Goal: Task Accomplishment & Management: Manage account settings

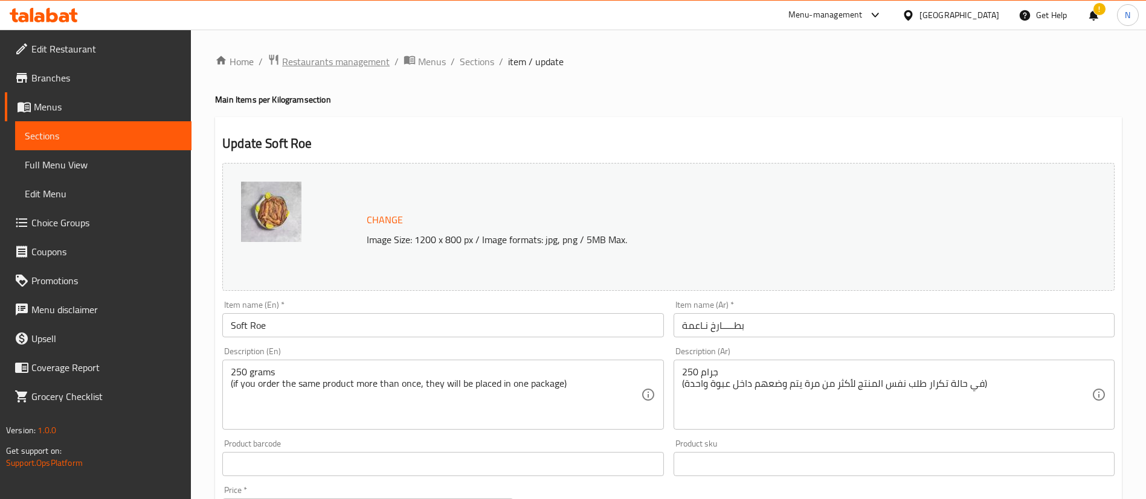
click at [336, 64] on span "Restaurants management" at bounding box center [336, 61] width 108 height 14
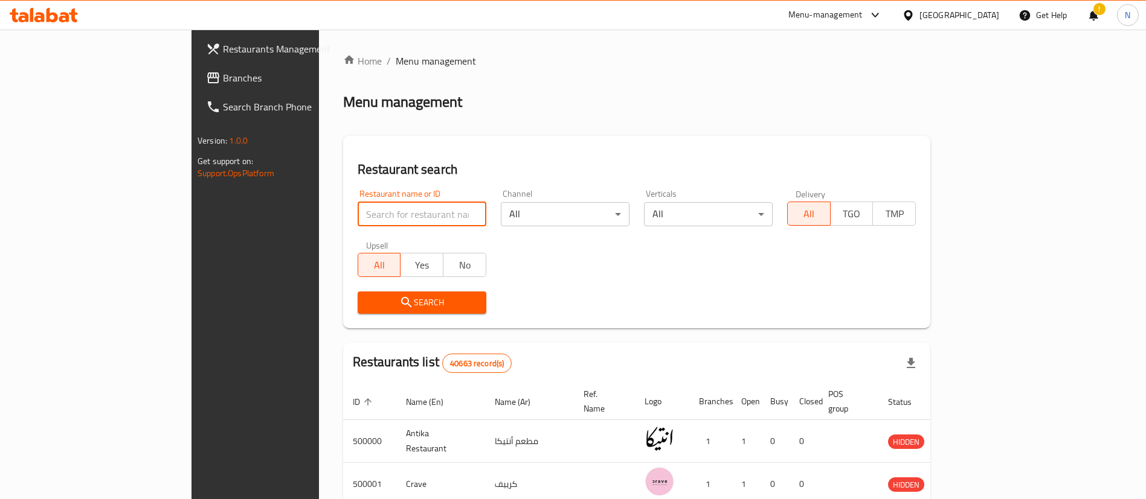
drag, startPoint x: 368, startPoint y: 219, endPoint x: 336, endPoint y: 210, distance: 33.8
click at [358, 210] on input "search" at bounding box center [422, 214] width 129 height 24
paste input "701793"
type input "701793"
click button "Search" at bounding box center [422, 303] width 129 height 22
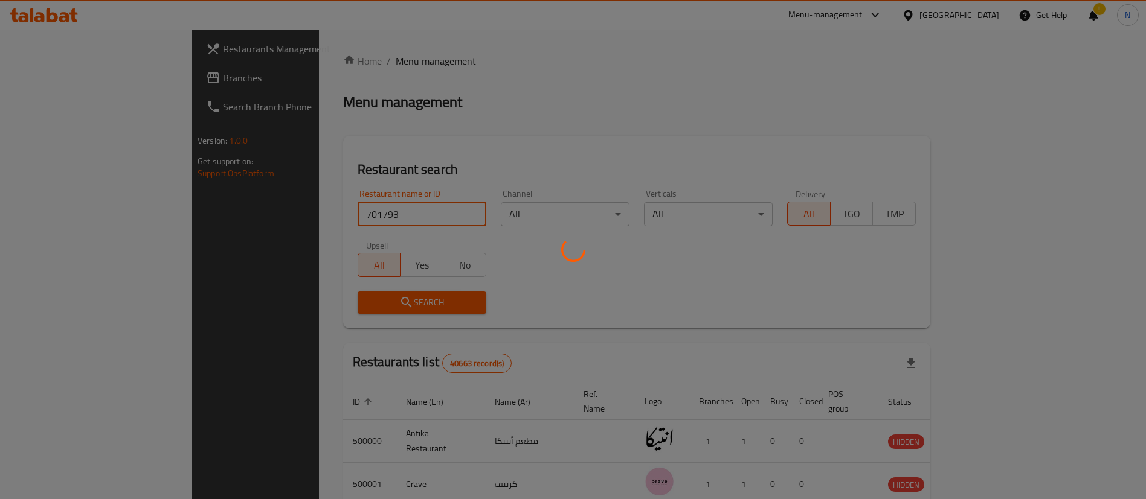
scroll to position [16, 0]
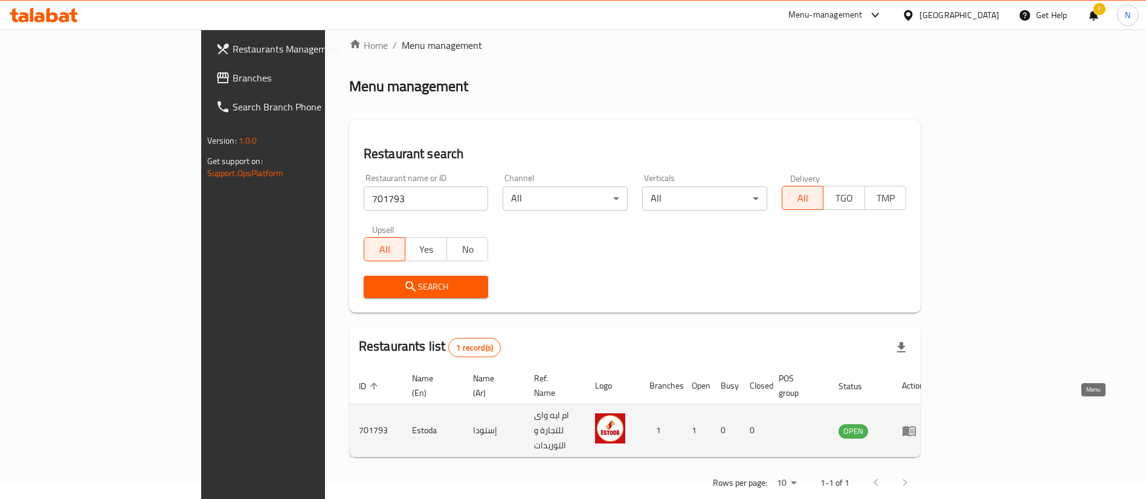
click at [916, 426] on icon "enhanced table" at bounding box center [908, 431] width 13 height 10
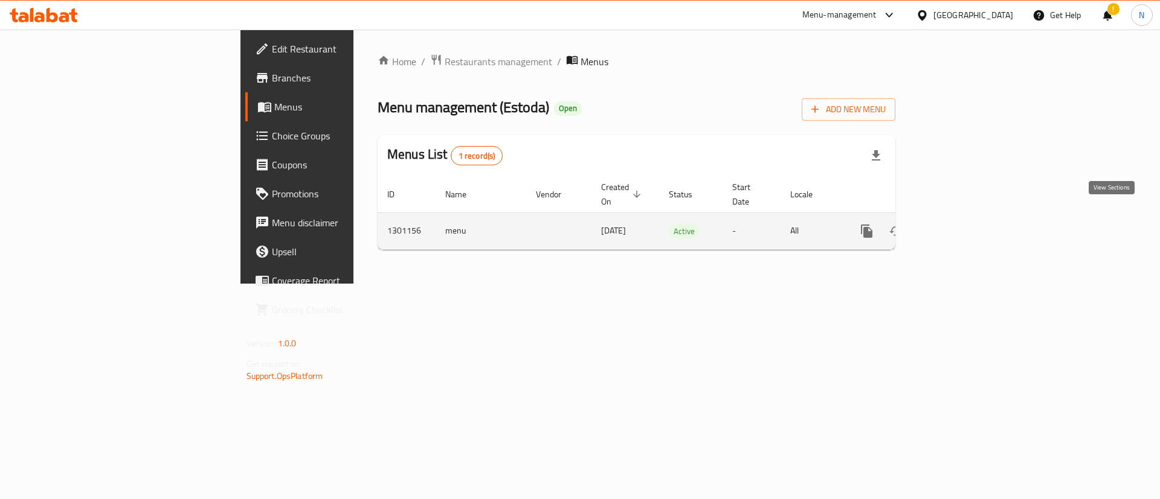
click at [961, 224] on icon "enhanced table" at bounding box center [953, 231] width 14 height 14
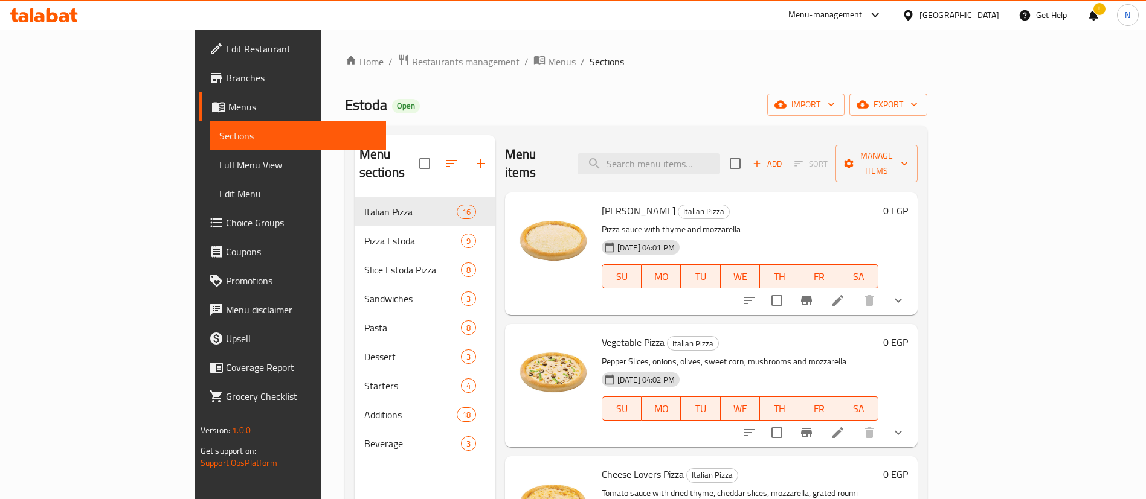
click at [412, 61] on span "Restaurants management" at bounding box center [466, 61] width 108 height 14
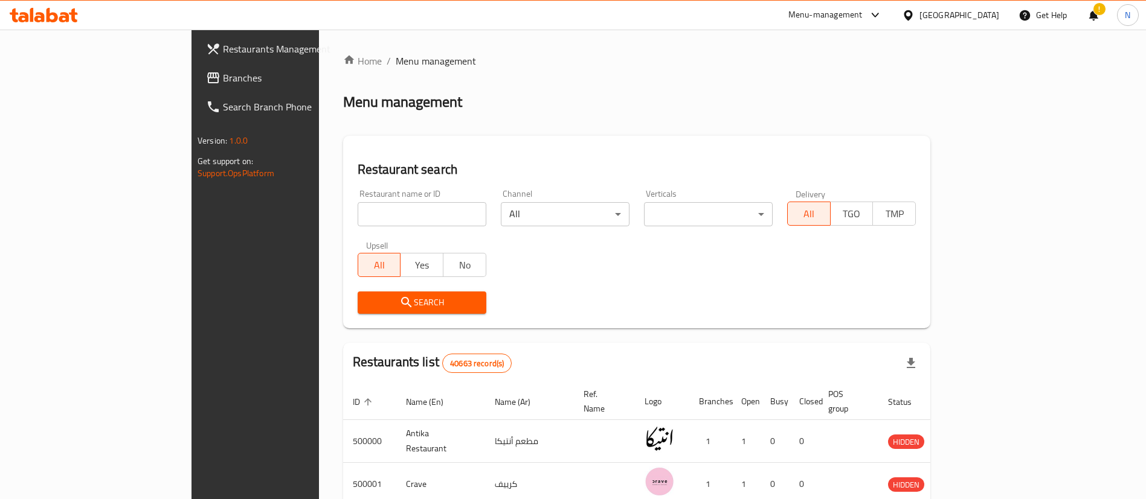
click at [362, 212] on input "search" at bounding box center [422, 214] width 129 height 24
paste input "692394"
type input "692394"
click button "Search" at bounding box center [422, 303] width 129 height 22
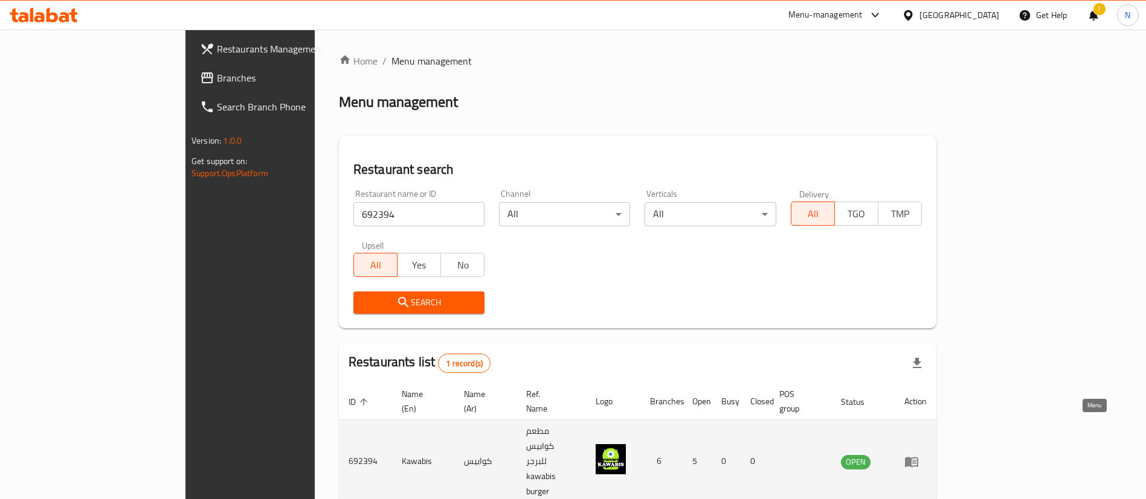
click at [916, 460] on icon "enhanced table" at bounding box center [914, 462] width 4 height 5
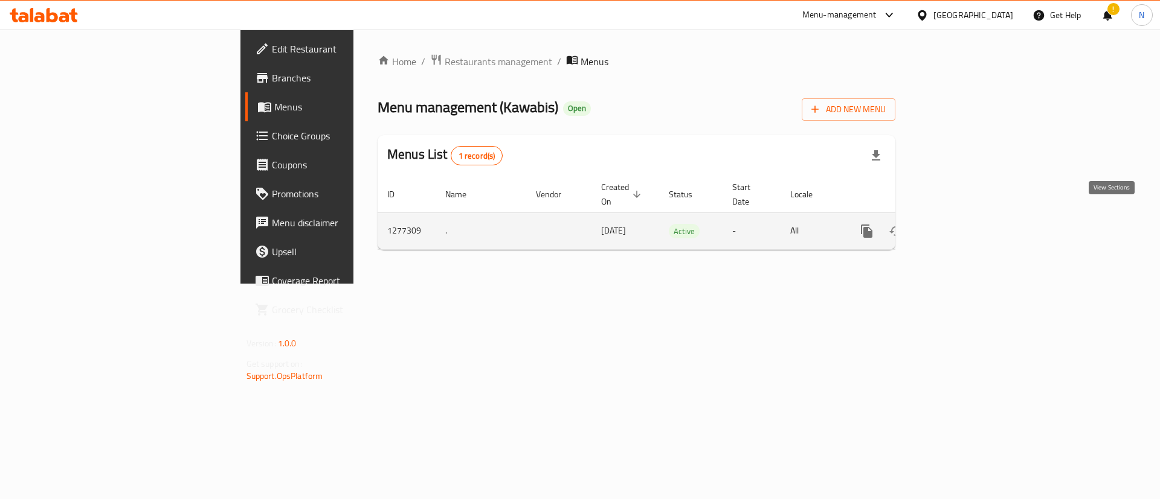
click at [961, 224] on icon "enhanced table" at bounding box center [953, 231] width 14 height 14
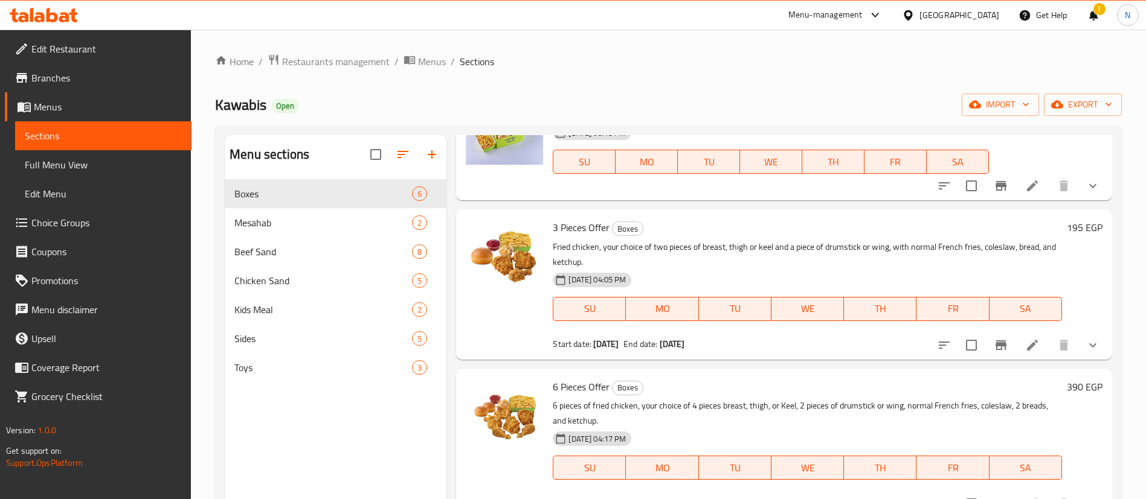
scroll to position [393, 0]
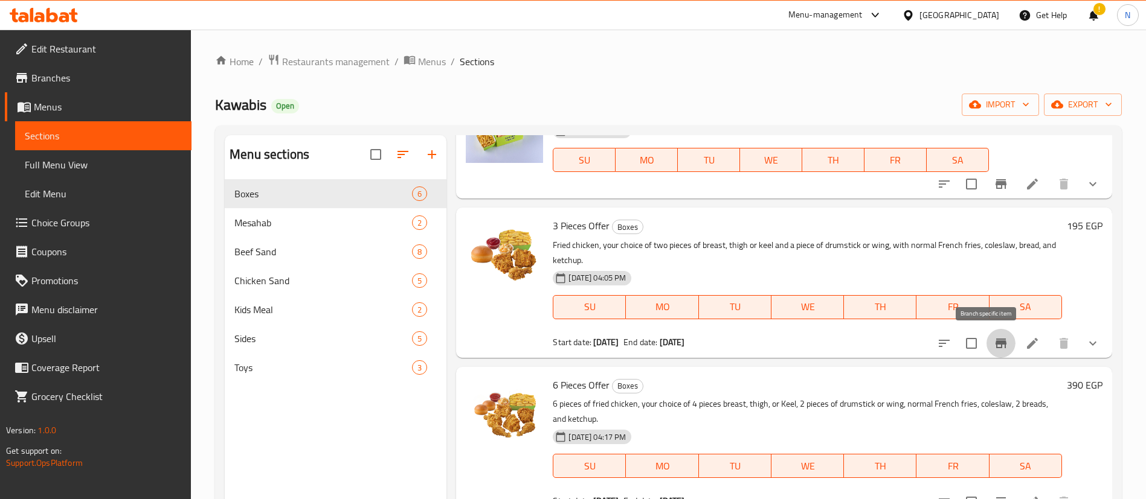
click at [995, 342] on icon "Branch-specific-item" at bounding box center [1000, 344] width 11 height 10
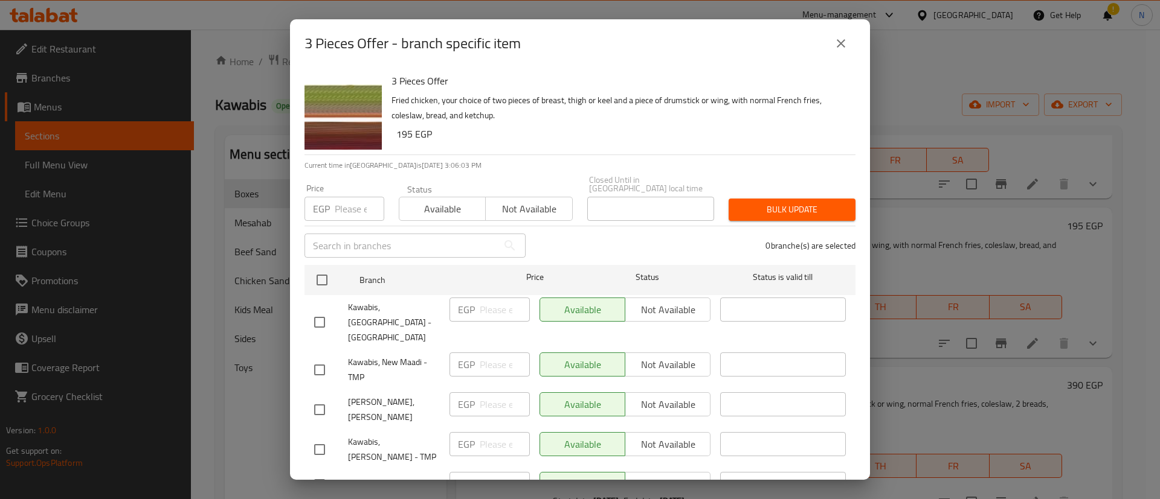
click at [516, 205] on span "Not available" at bounding box center [528, 210] width 77 height 18
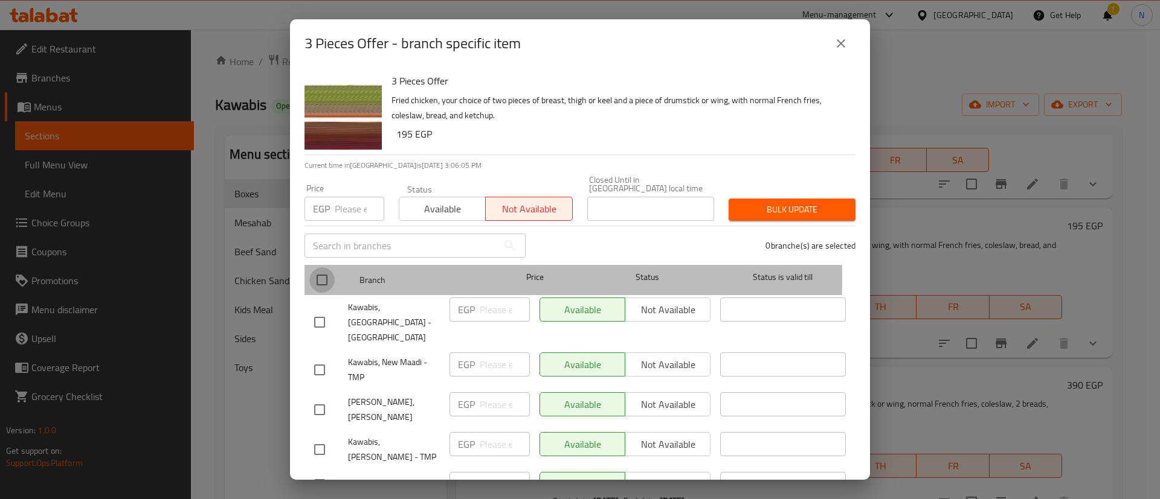
click at [324, 270] on input "checkbox" at bounding box center [321, 280] width 25 height 25
checkbox input "true"
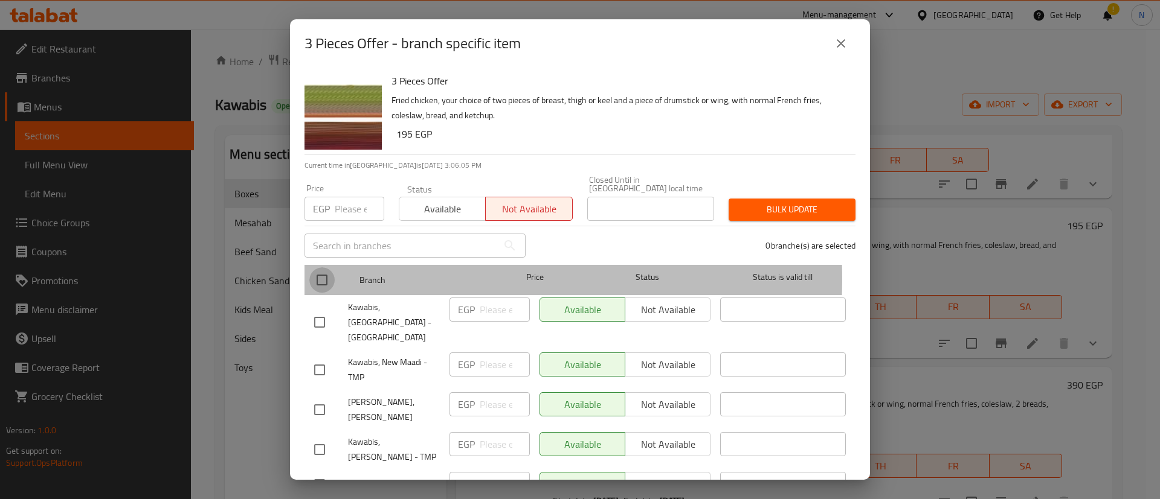
checkbox input "true"
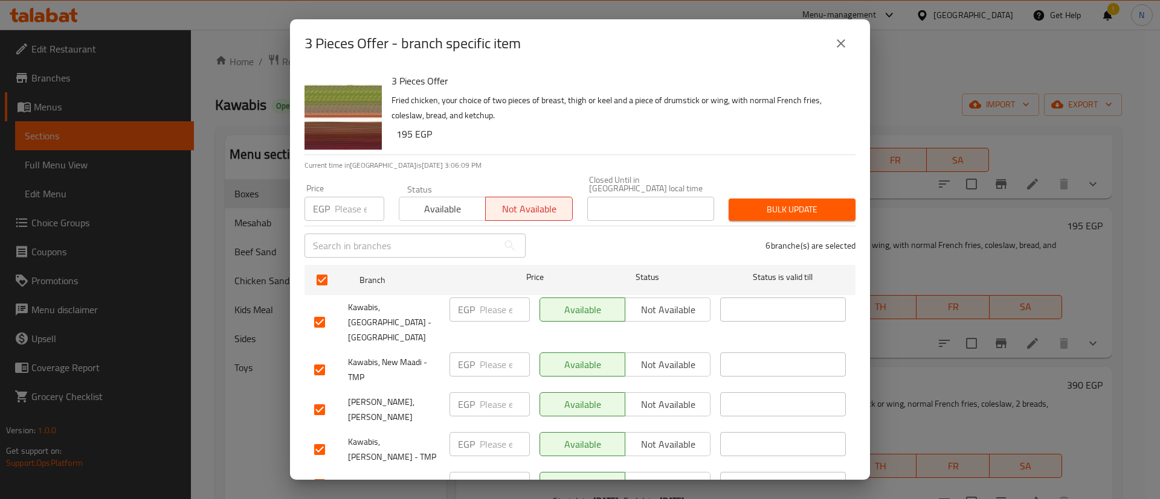
click at [843, 41] on icon "close" at bounding box center [840, 43] width 8 height 8
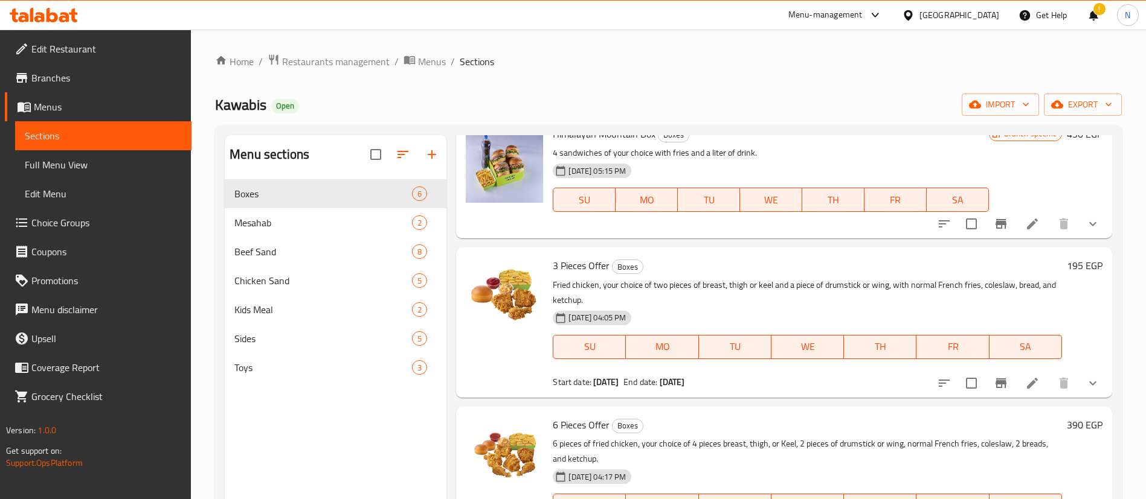
scroll to position [351, 0]
click at [1027, 383] on icon at bounding box center [1032, 384] width 11 height 11
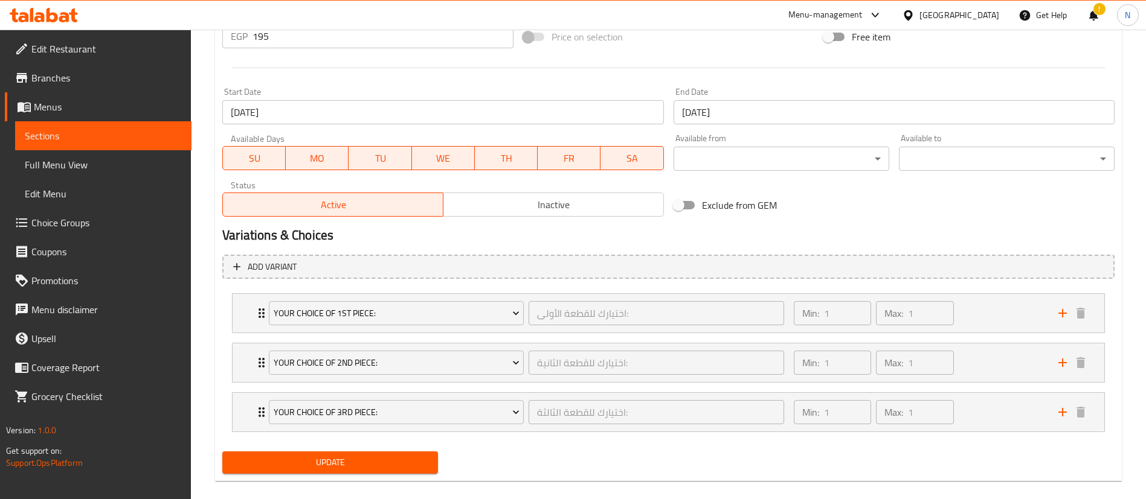
scroll to position [490, 0]
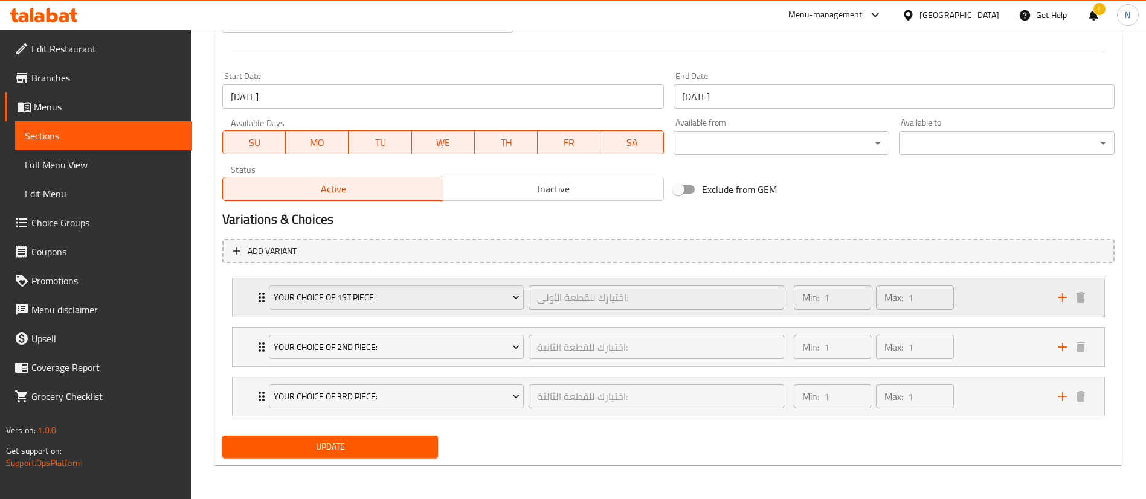
click at [265, 291] on div "Your Choice of 1st Piece: اختيارك للقطعة الأولى: ​" at bounding box center [527, 297] width 530 height 39
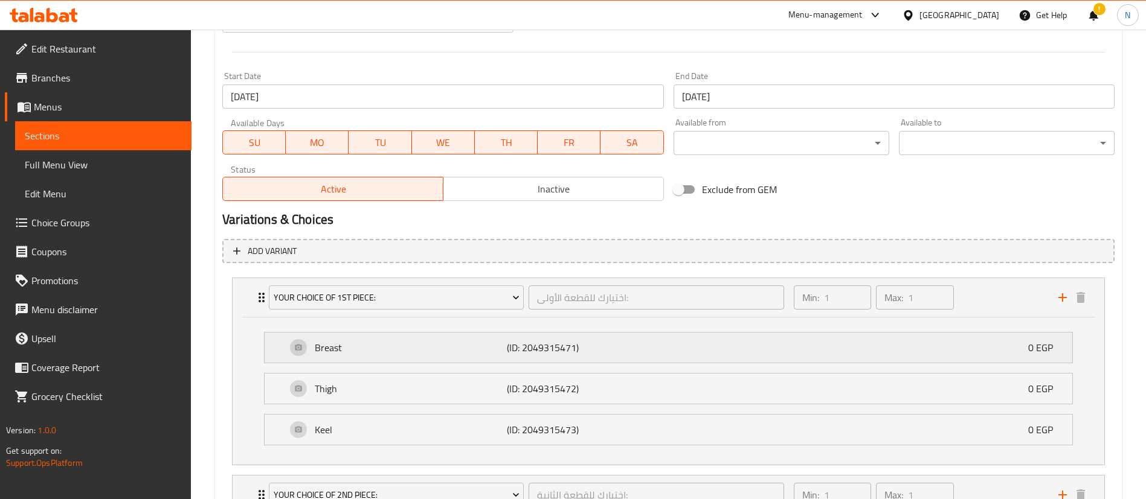
click at [341, 348] on p "Breast" at bounding box center [411, 348] width 192 height 14
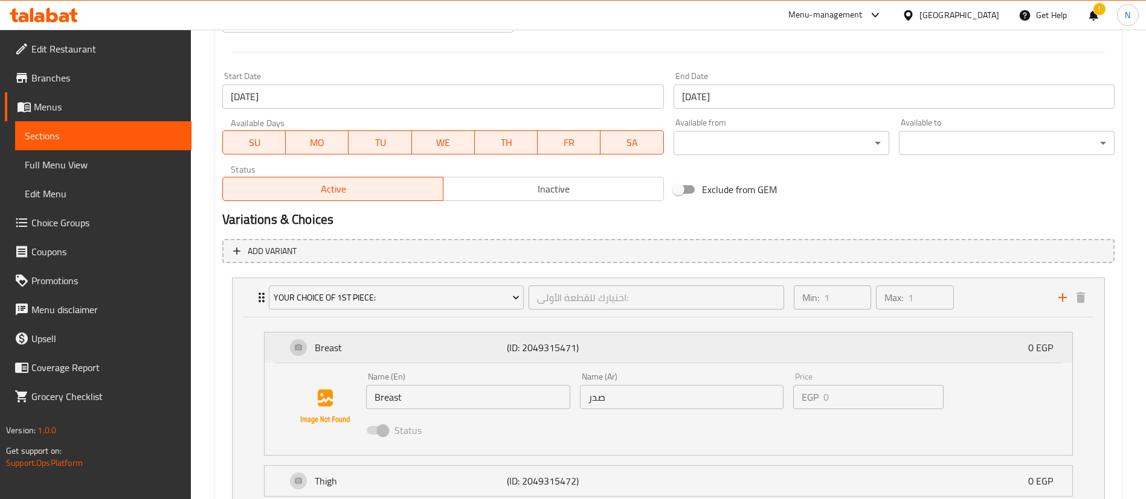
click at [341, 348] on p "Breast" at bounding box center [411, 348] width 192 height 14
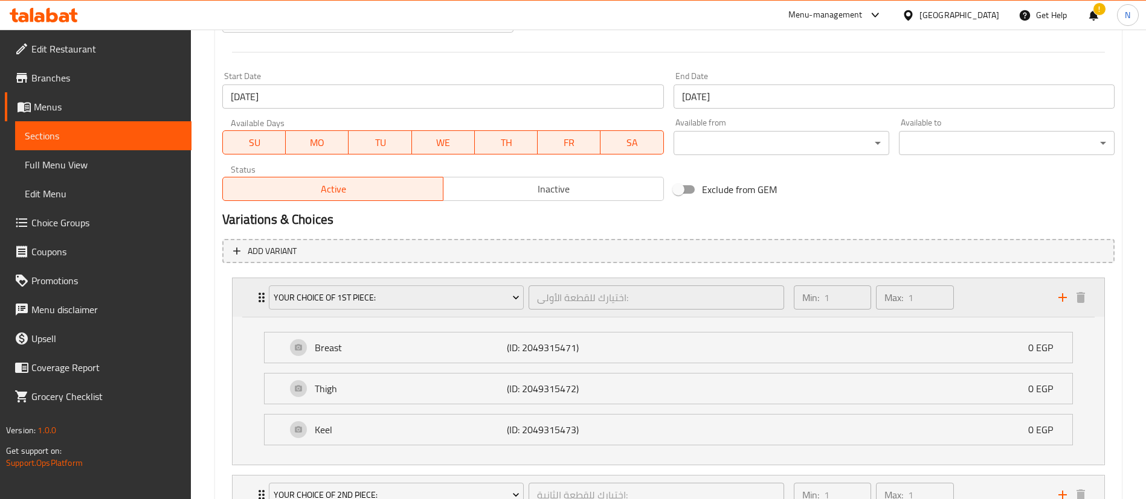
click at [260, 299] on icon "Expand" at bounding box center [261, 297] width 14 height 14
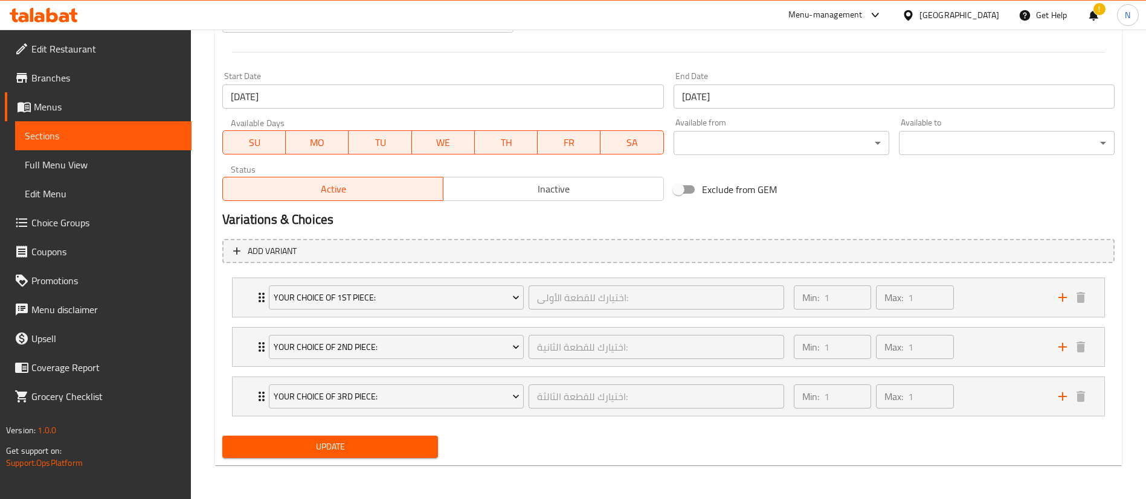
click at [145, 129] on span "Sections" at bounding box center [103, 136] width 157 height 14
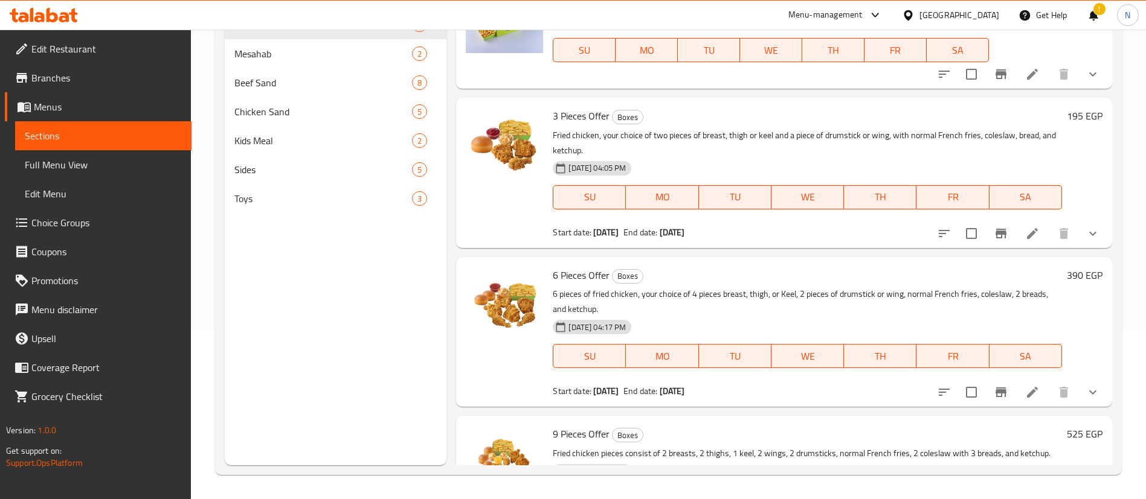
scroll to position [342, 0]
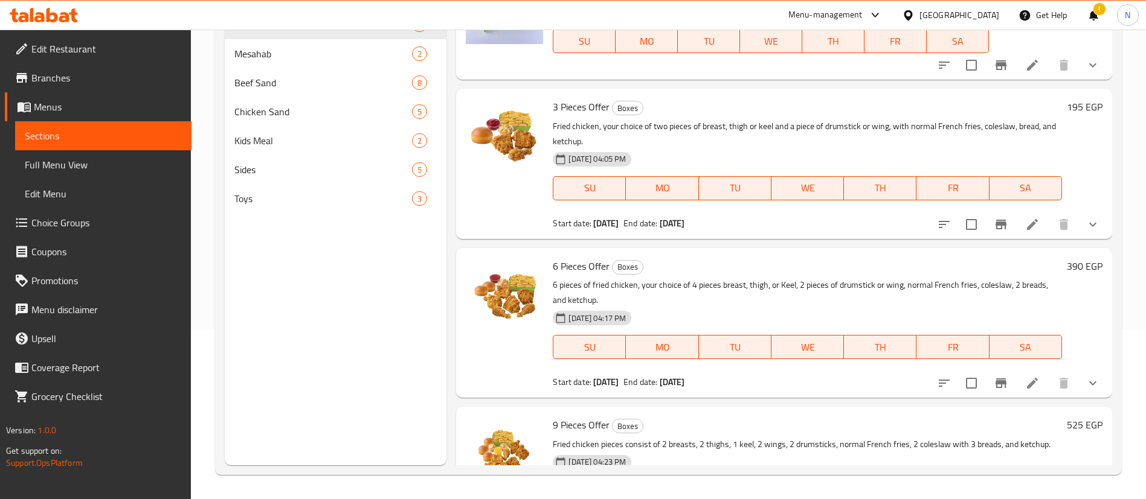
click at [594, 264] on span "6 Pieces Offer" at bounding box center [581, 266] width 57 height 18
copy h6 "6 Pieces Offer"
click at [571, 266] on span "6 Pieces Offer" at bounding box center [581, 266] width 57 height 18
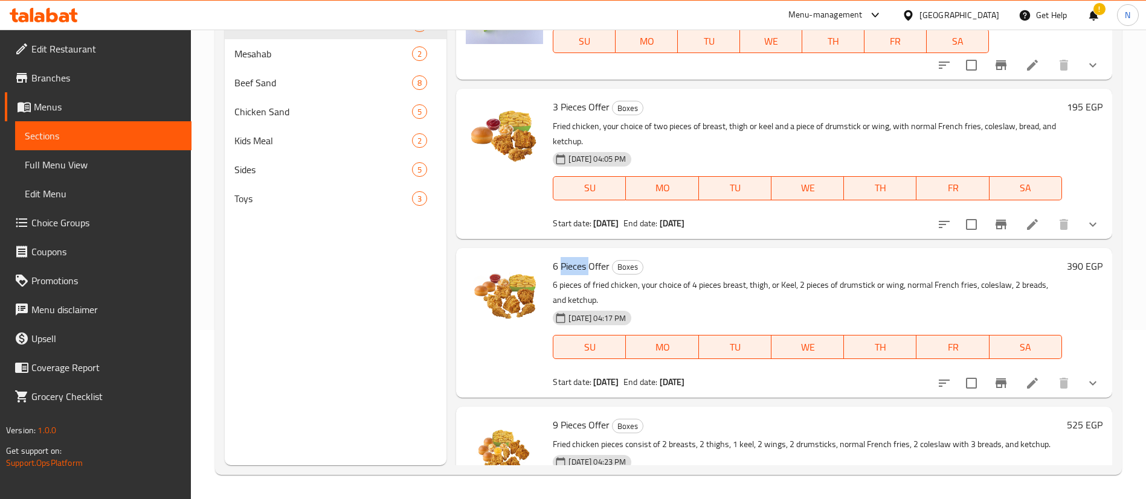
click at [571, 266] on span "6 Pieces Offer" at bounding box center [581, 266] width 57 height 18
